Goal: Information Seeking & Learning: Learn about a topic

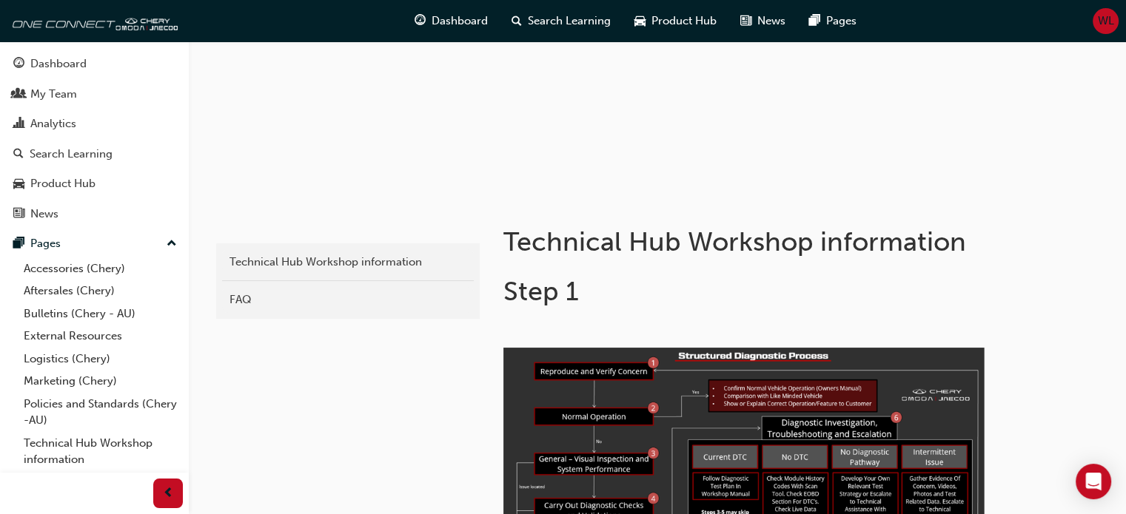
scroll to position [148, 0]
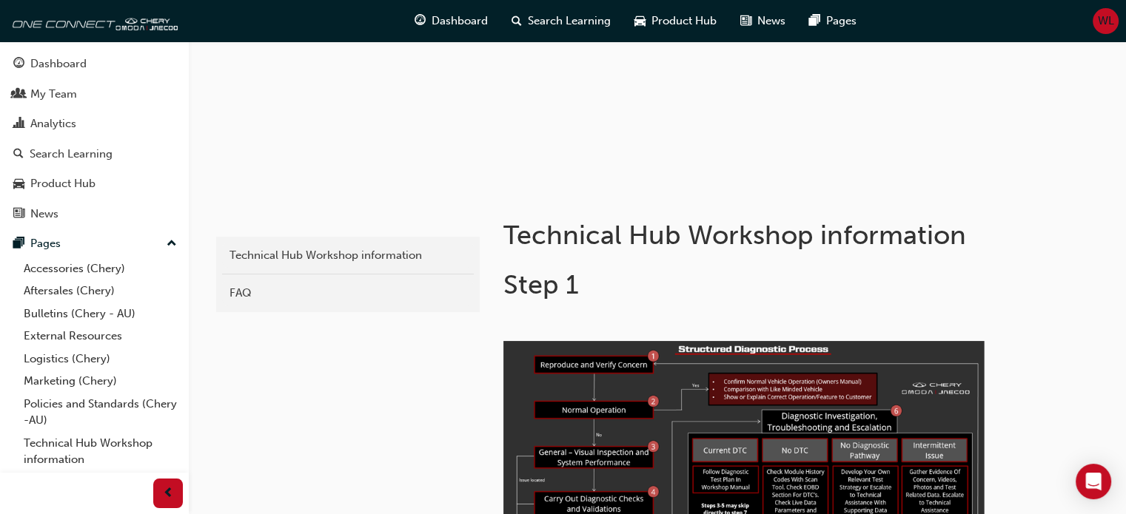
click at [244, 290] on div "FAQ" at bounding box center [347, 293] width 237 height 17
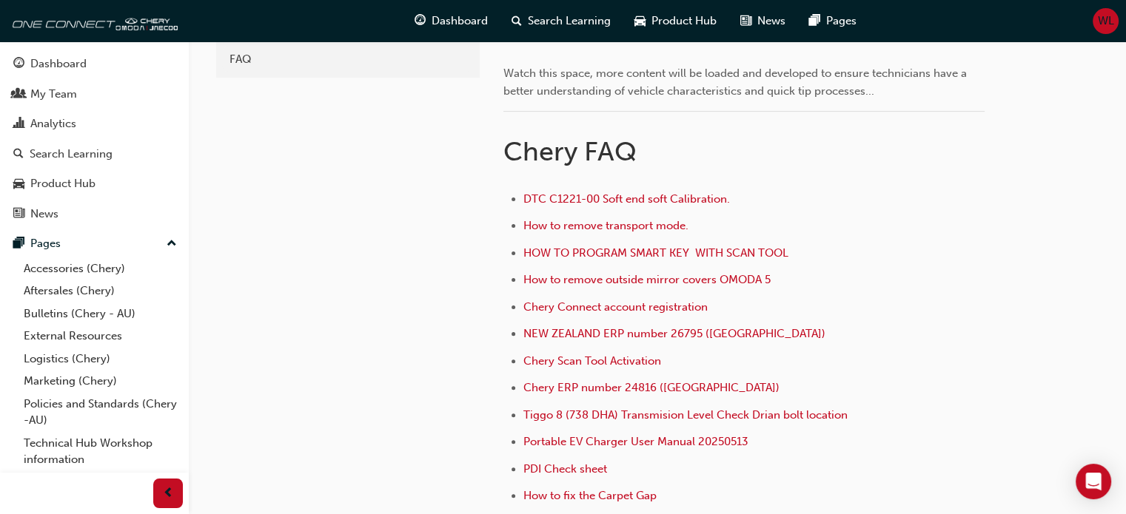
scroll to position [74, 0]
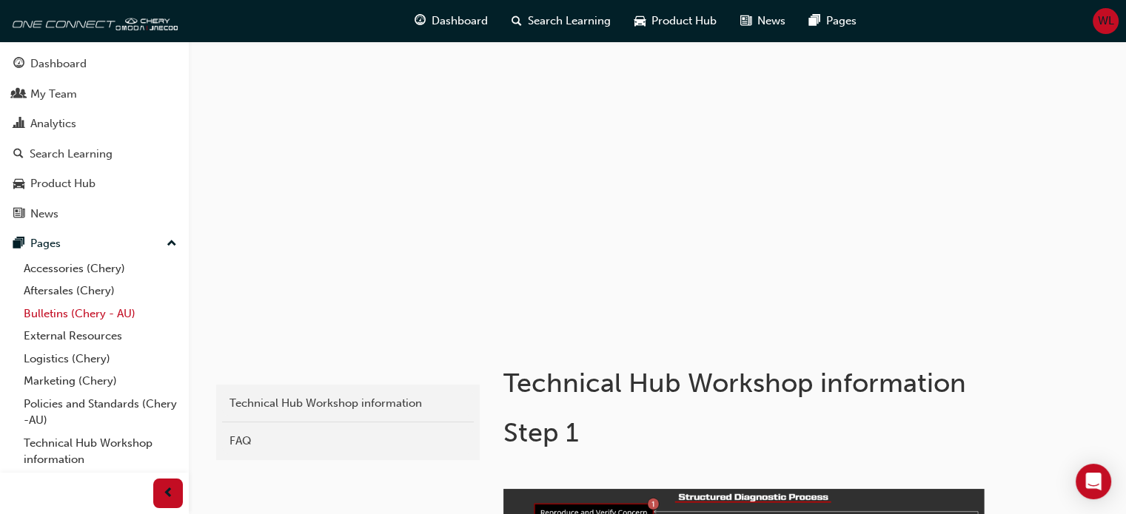
click at [53, 315] on link "Bulletins (Chery - AU)" at bounding box center [100, 314] width 165 height 23
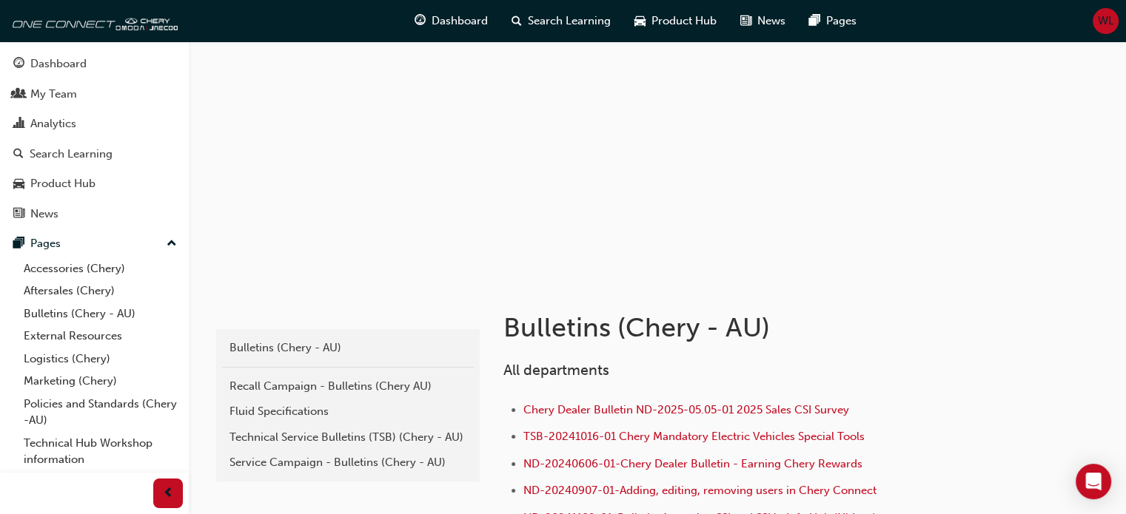
scroll to position [222, 0]
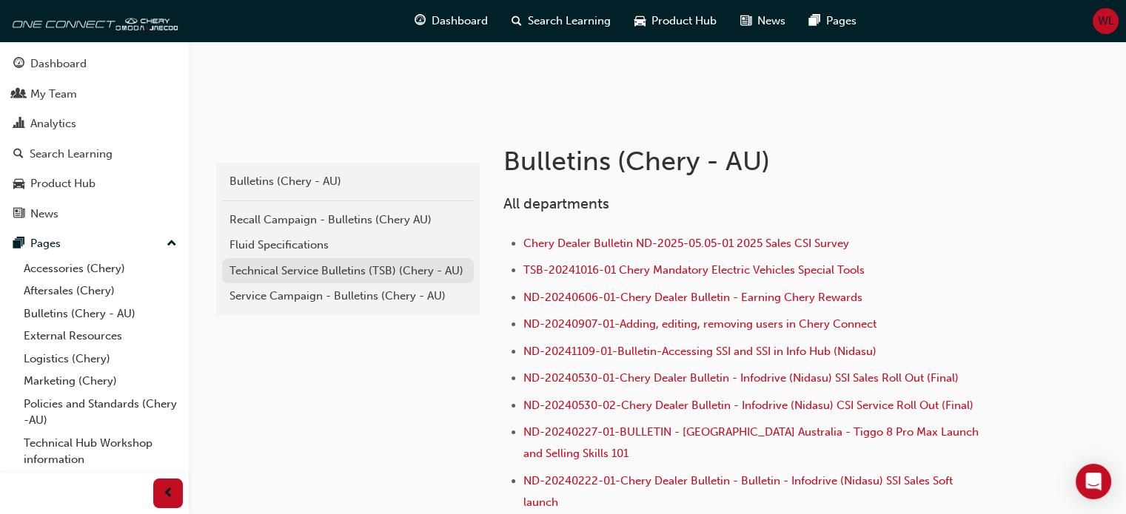
click at [292, 272] on div "Technical Service Bulletins (TSB) (Chery - AU)" at bounding box center [347, 271] width 237 height 17
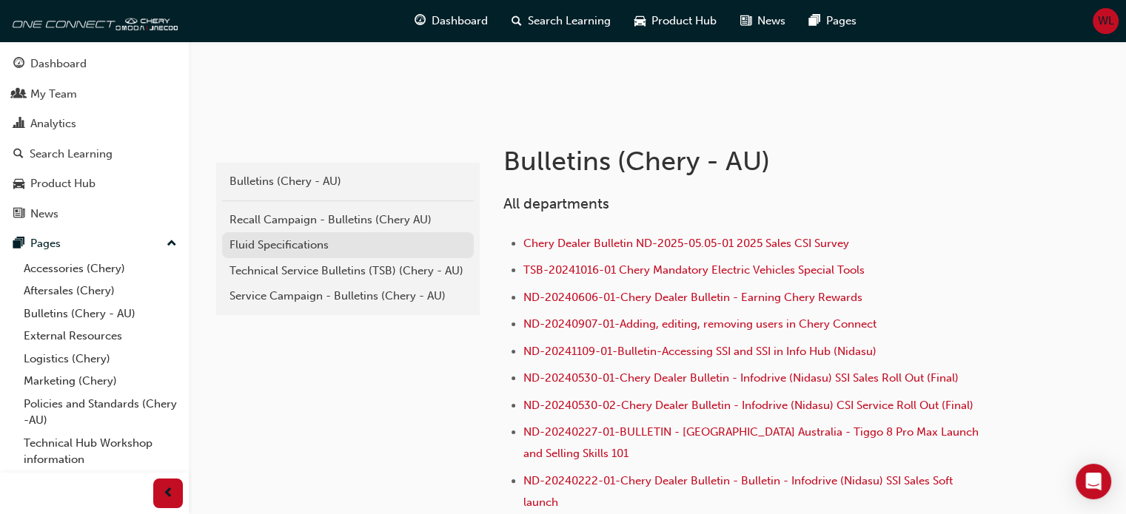
scroll to position [296, 0]
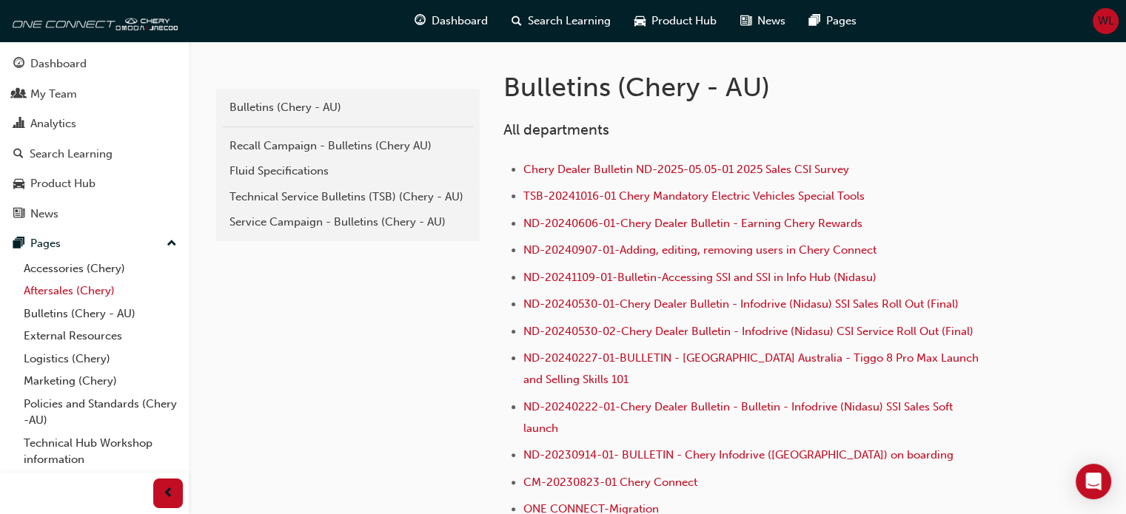
click at [56, 290] on link "Aftersales (Chery)" at bounding box center [100, 291] width 165 height 23
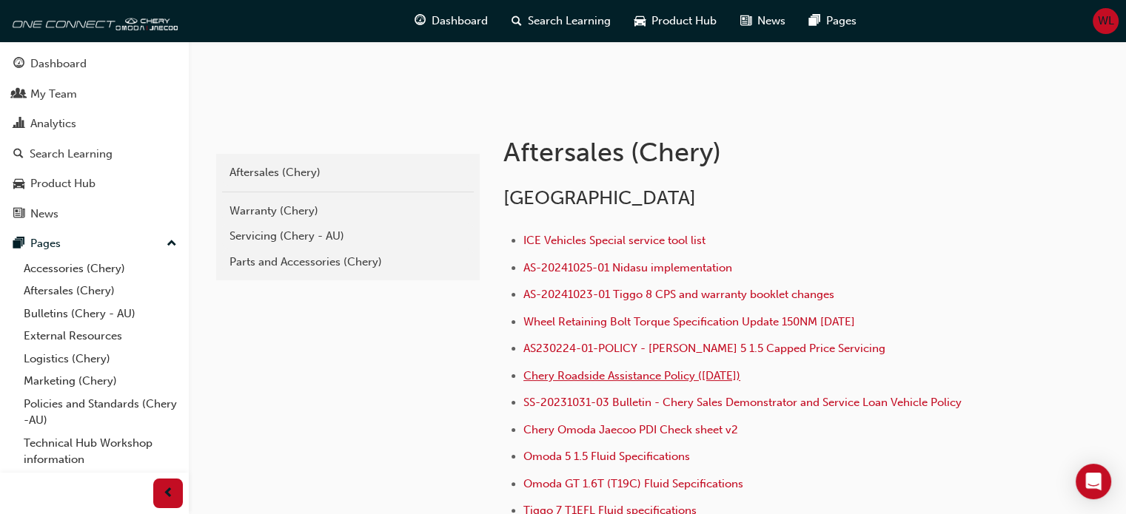
scroll to position [305, 0]
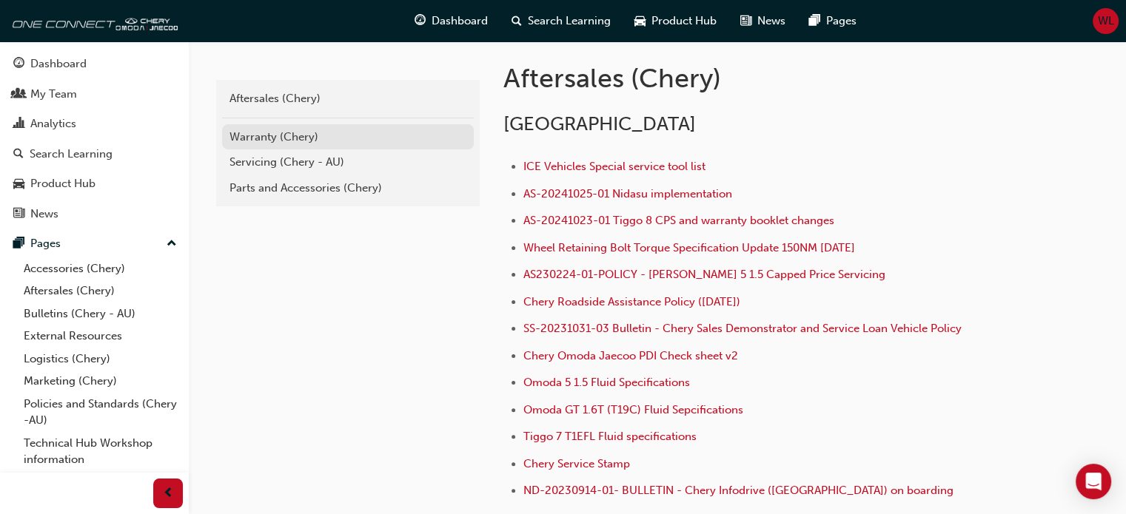
click at [266, 132] on div "Warranty (Chery)" at bounding box center [347, 137] width 237 height 17
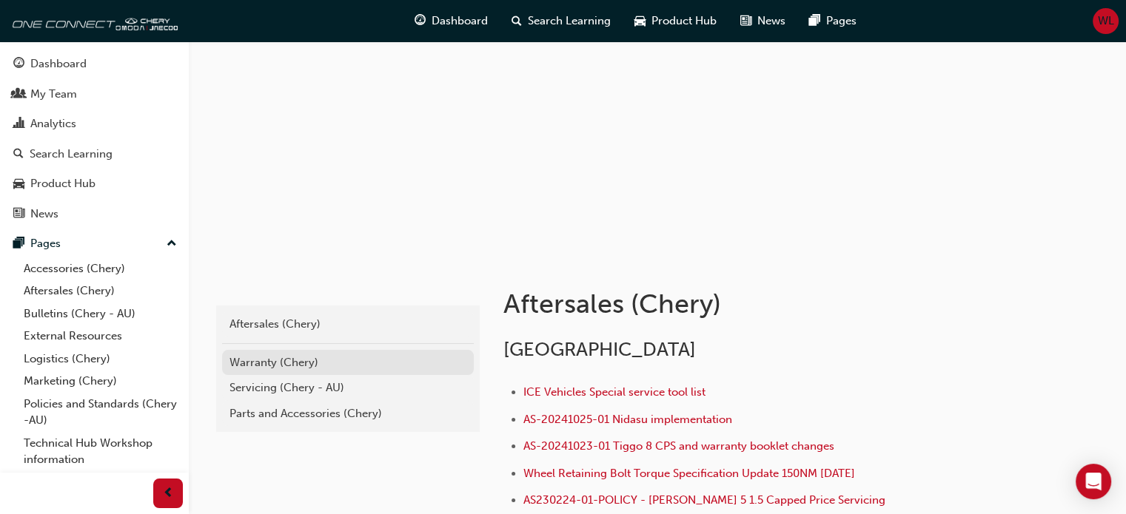
scroll to position [148, 0]
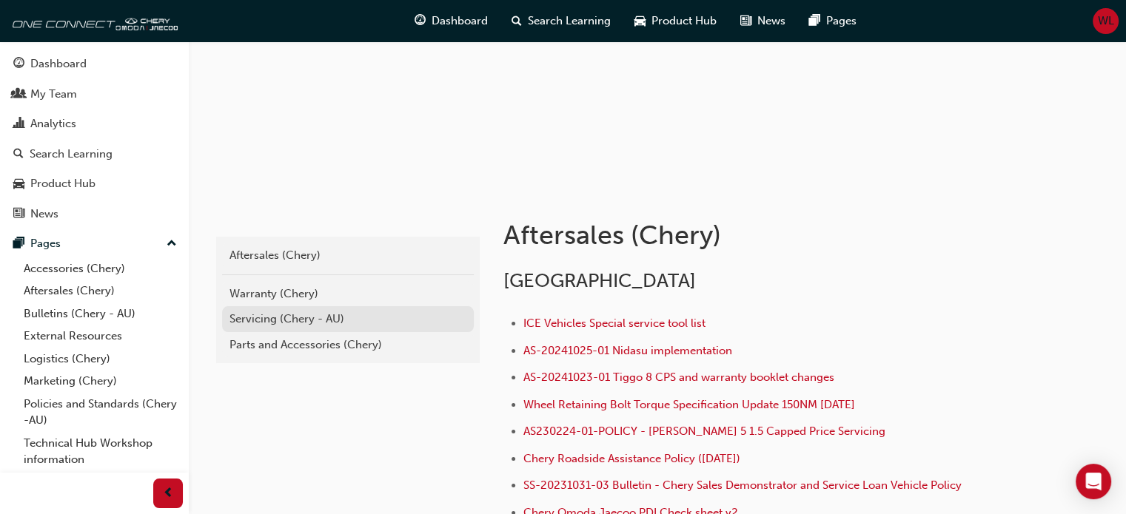
click at [259, 319] on div "Servicing (Chery - AU)" at bounding box center [347, 319] width 237 height 17
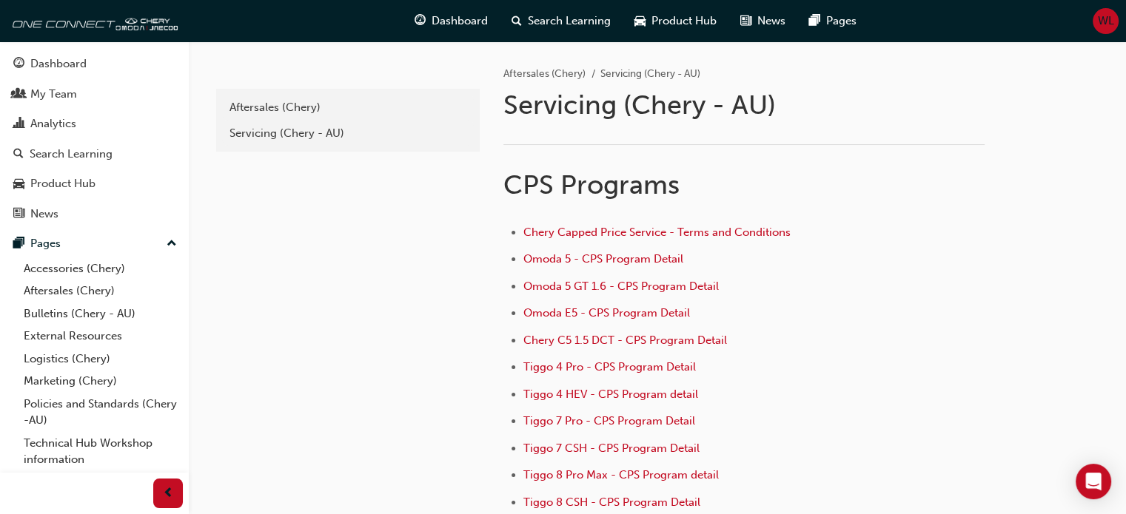
scroll to position [148, 0]
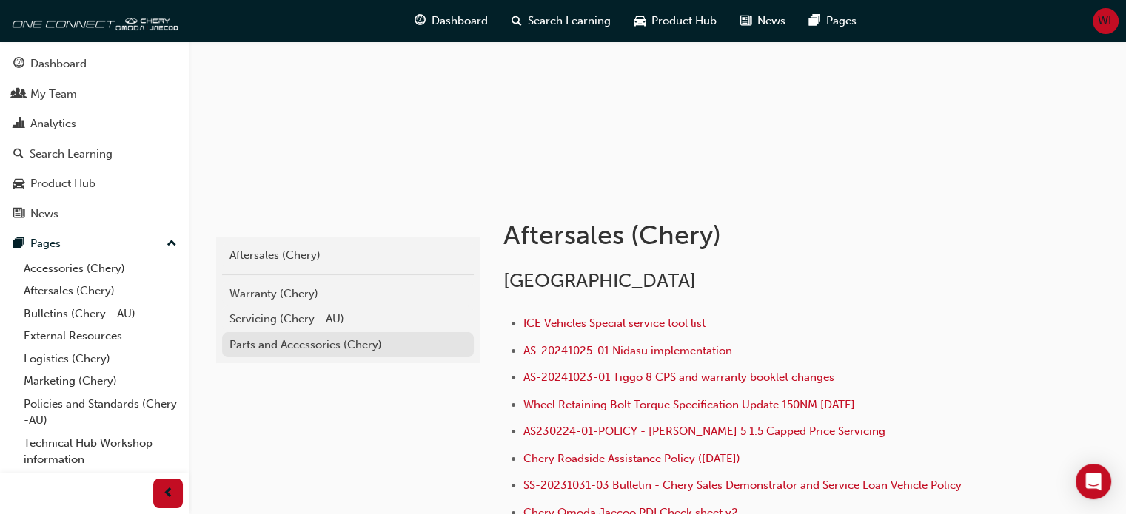
click at [287, 348] on div "Parts and Accessories (Chery)" at bounding box center [347, 345] width 237 height 17
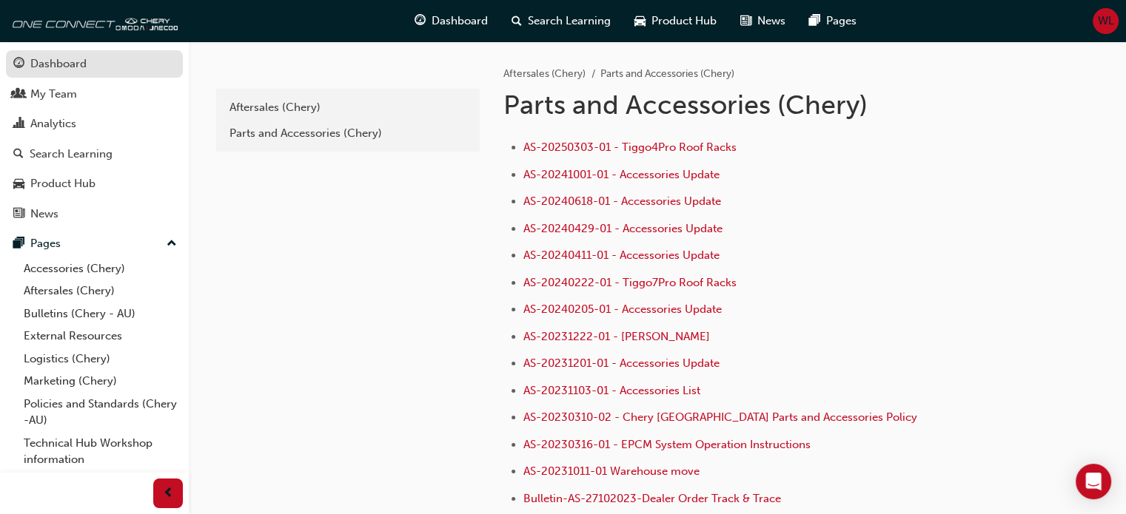
click at [49, 60] on div "Dashboard" at bounding box center [58, 64] width 56 height 17
